Goal: Transaction & Acquisition: Purchase product/service

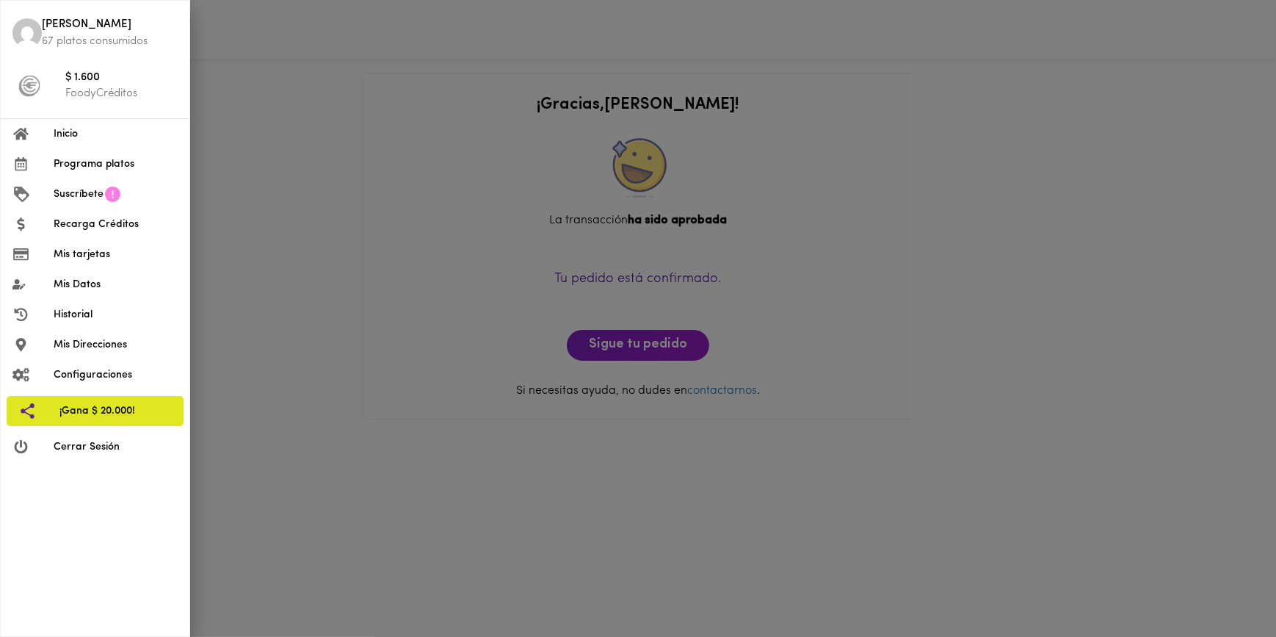
click at [84, 134] on span "Inicio" at bounding box center [116, 133] width 124 height 15
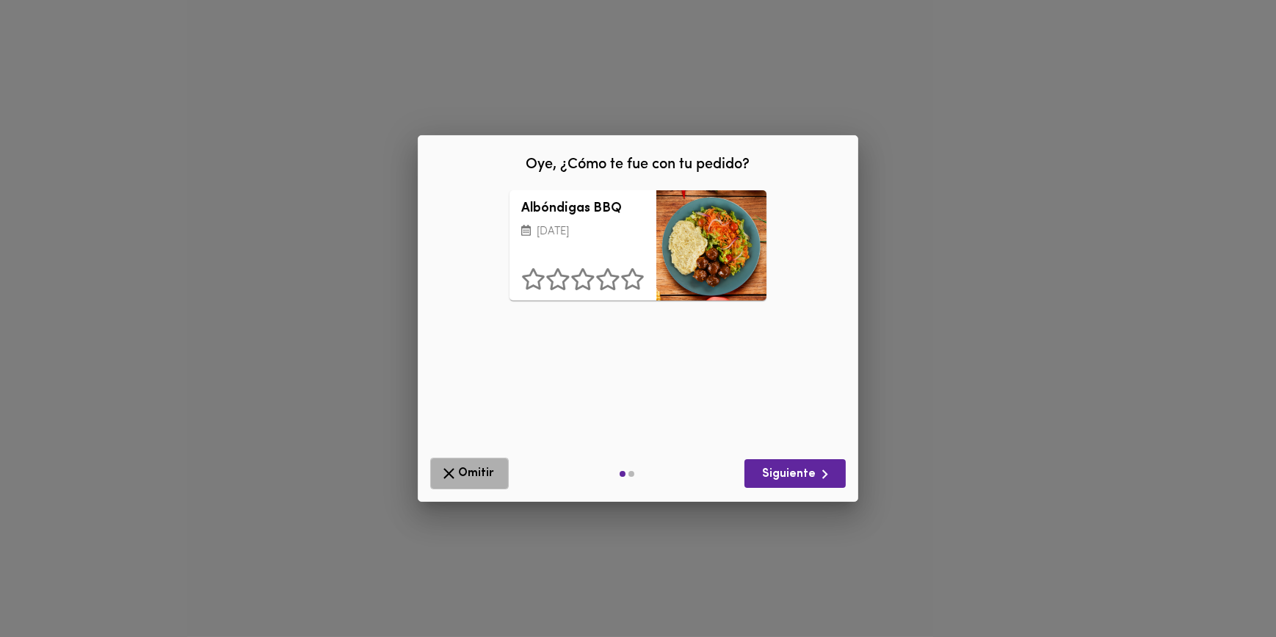
click at [460, 482] on span "Omitir" at bounding box center [469, 473] width 59 height 18
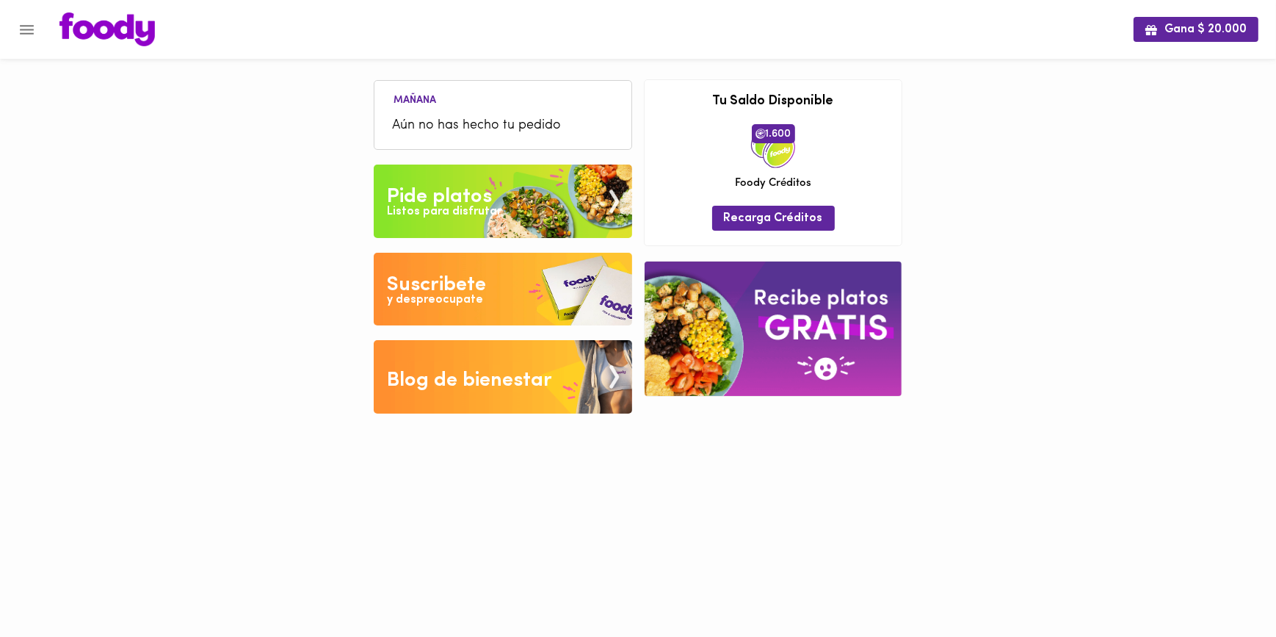
click at [431, 219] on div "Listos para disfrutar" at bounding box center [444, 211] width 115 height 17
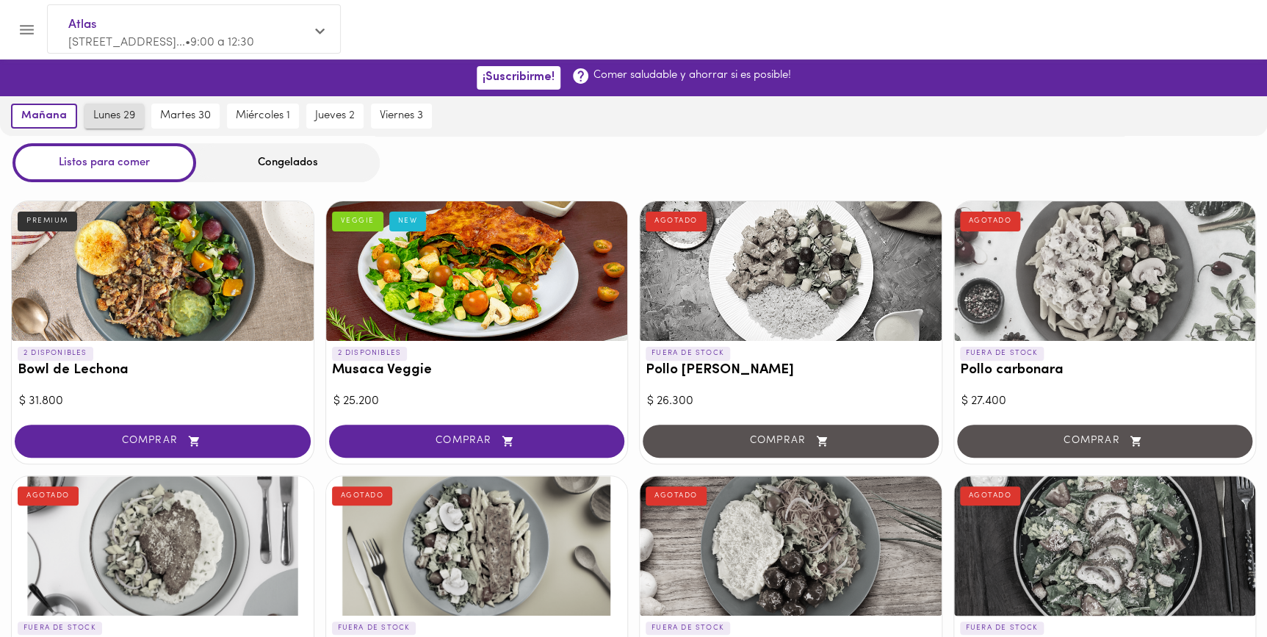
click at [123, 117] on span "lunes 29" at bounding box center [114, 115] width 42 height 13
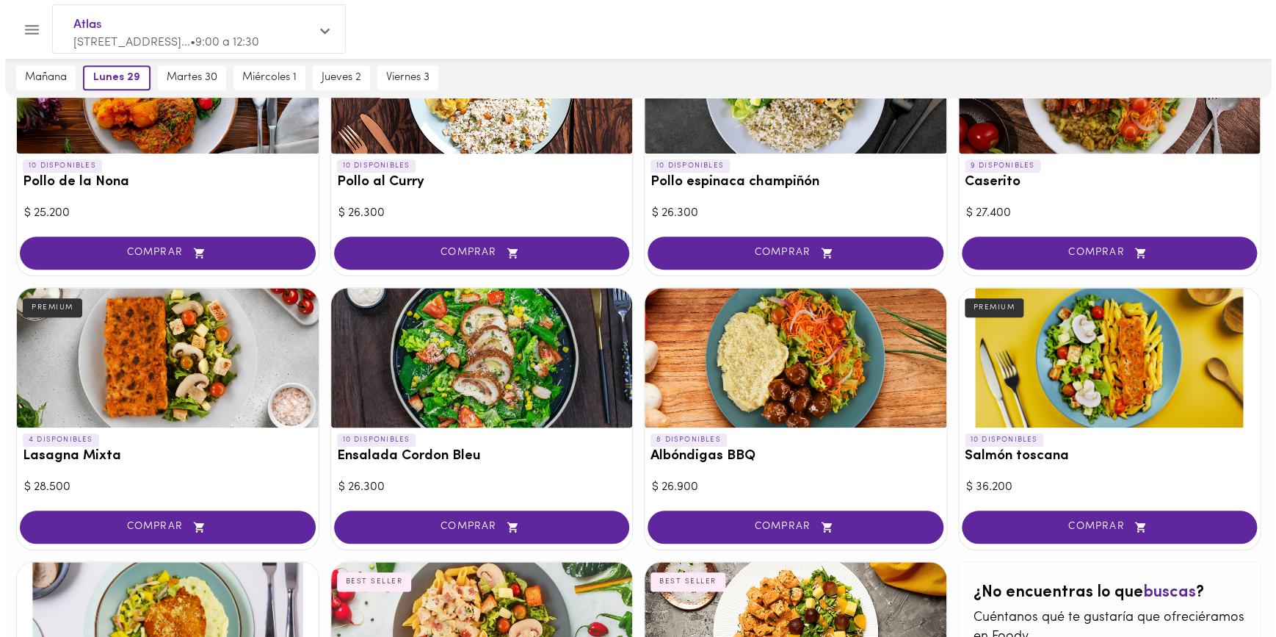
scroll to position [467, 0]
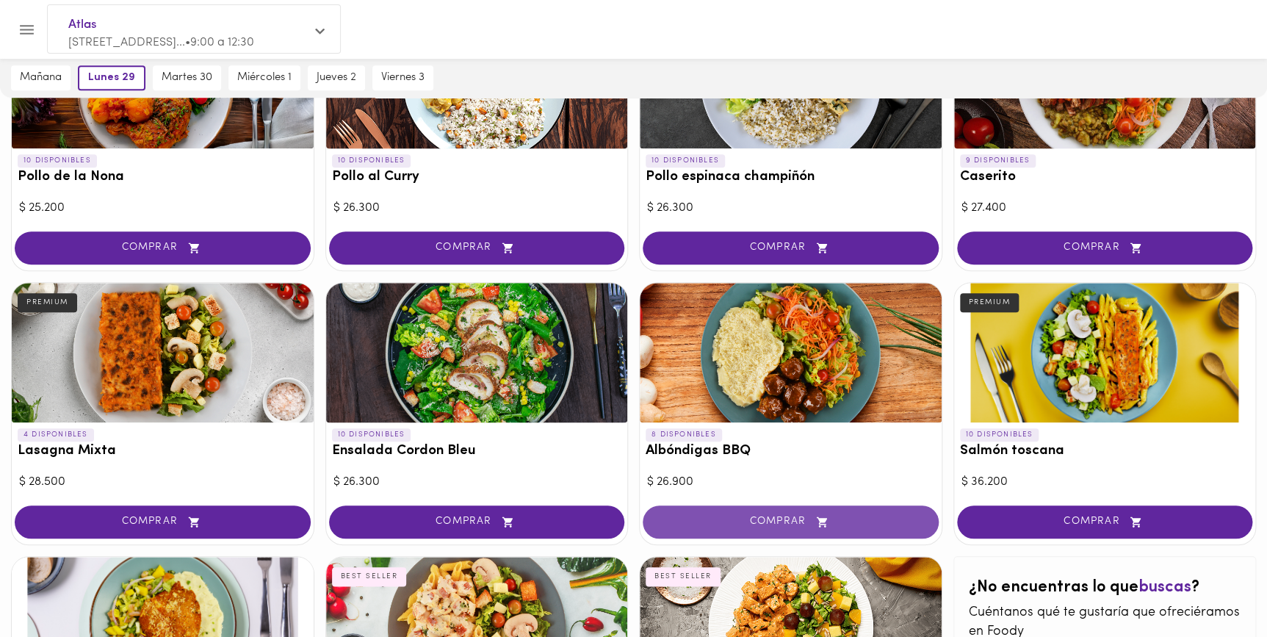
click at [783, 517] on span "COMPRAR" at bounding box center [790, 522] width 259 height 12
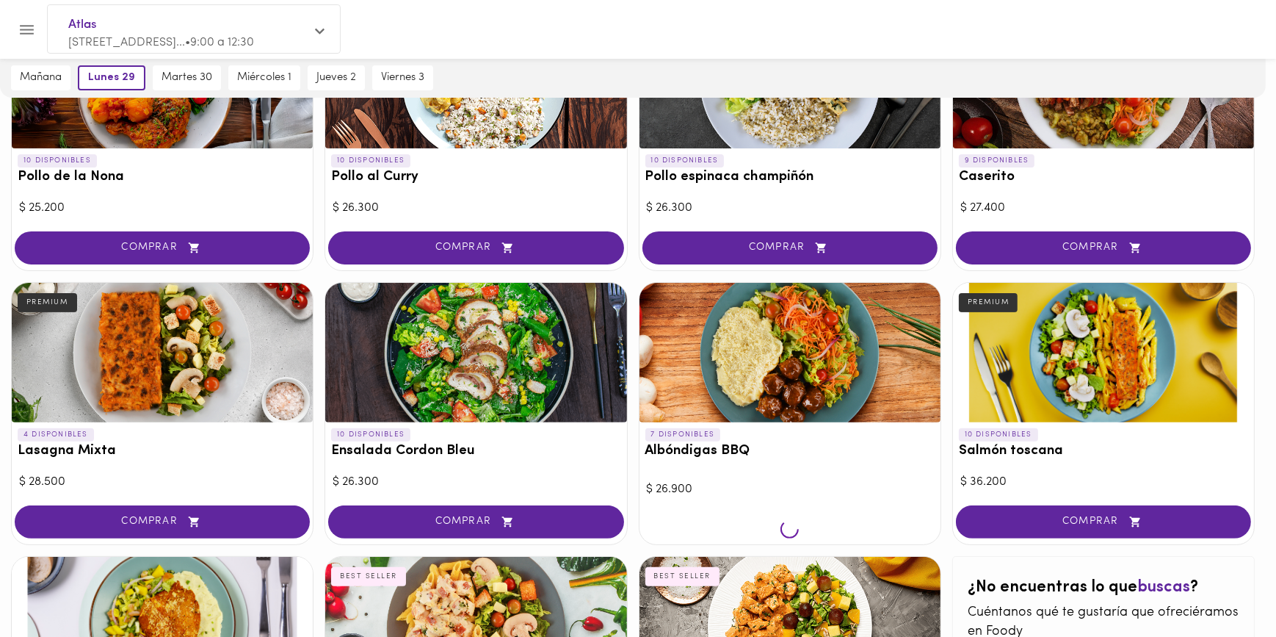
scroll to position [468, 0]
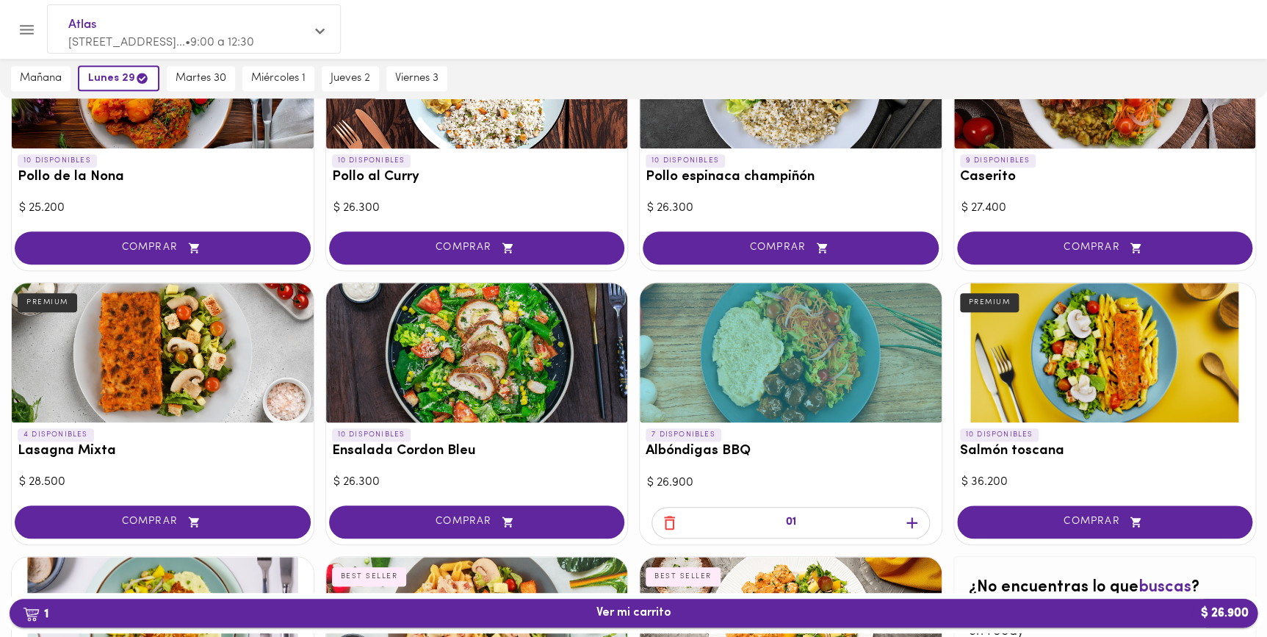
click at [621, 616] on span "1 Ver mi carrito $ 26.900" at bounding box center [633, 613] width 75 height 14
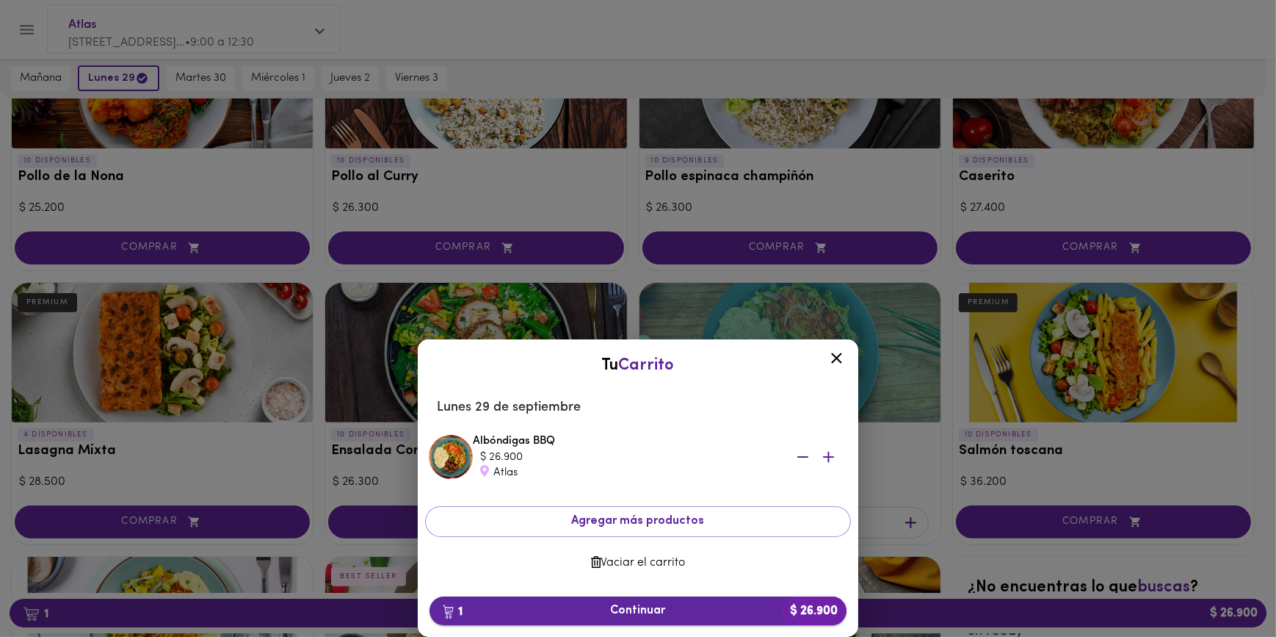
click at [645, 616] on span "1 Continuar $ 26.900" at bounding box center [638, 611] width 394 height 14
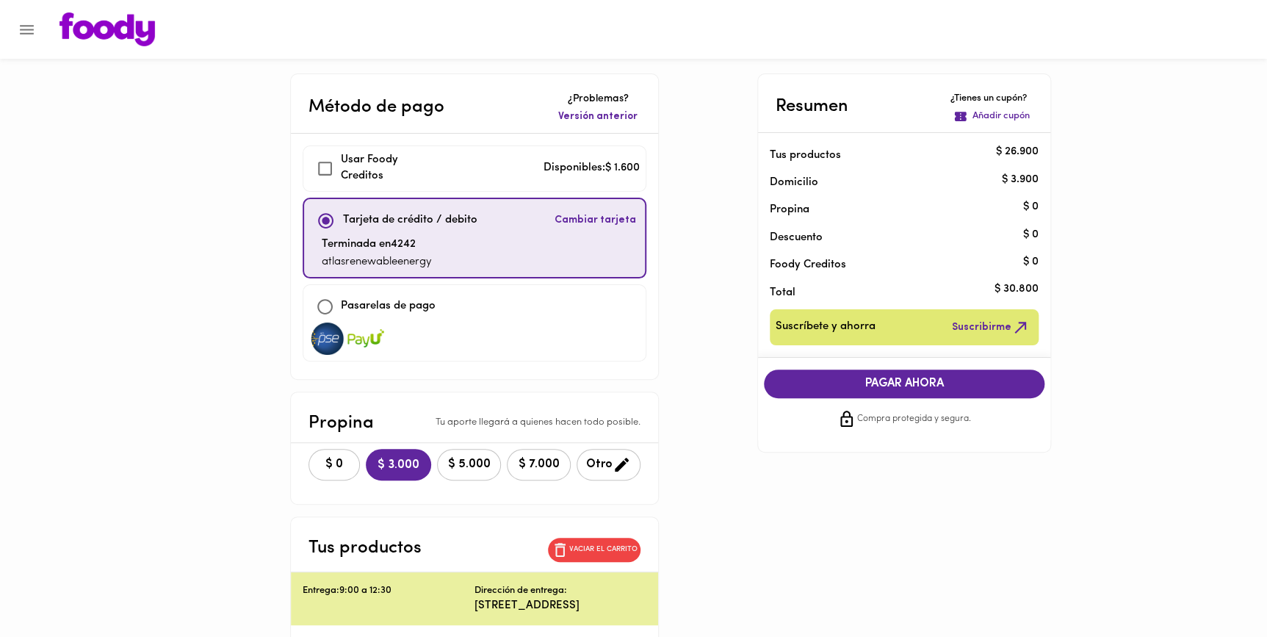
checkbox input "true"
click at [318, 458] on span "$ 0" at bounding box center [334, 465] width 32 height 14
click at [830, 384] on span "PAGAR AHORA" at bounding box center [903, 384] width 251 height 14
